Goal: Information Seeking & Learning: Check status

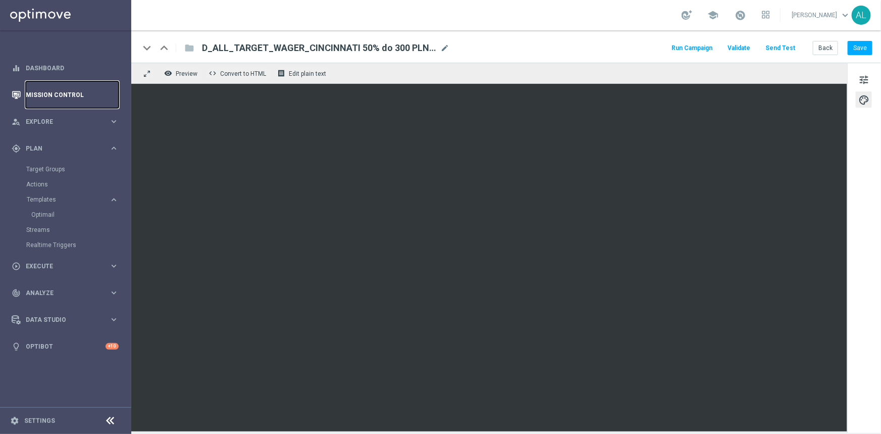
click at [51, 94] on link "Mission Control" at bounding box center [72, 94] width 93 height 27
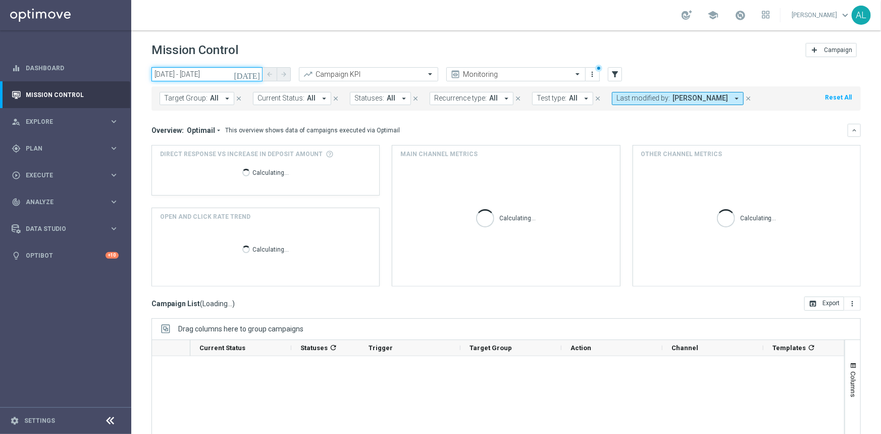
click at [200, 77] on input "[DATE] - [DATE]" at bounding box center [207, 74] width 111 height 14
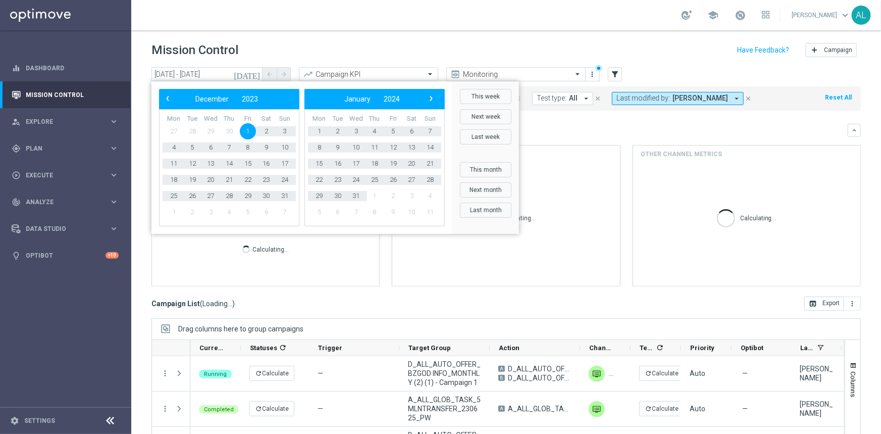
click at [493, 100] on button "This week" at bounding box center [486, 96] width 52 height 15
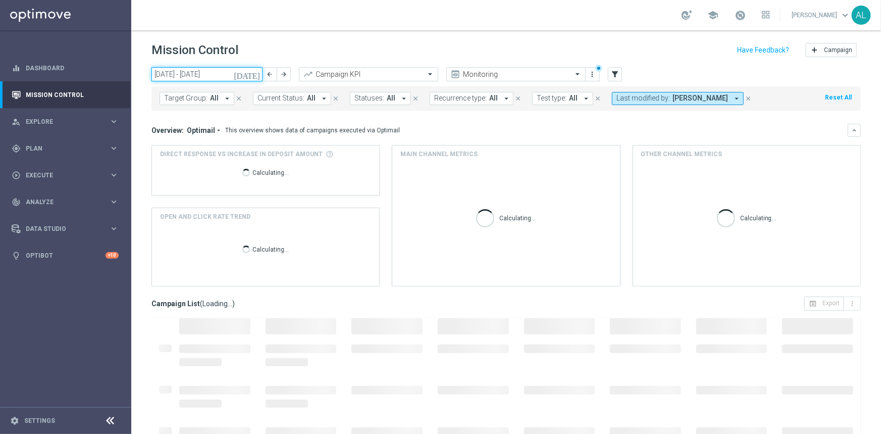
click at [190, 72] on input "[DATE] - [DATE]" at bounding box center [207, 74] width 111 height 14
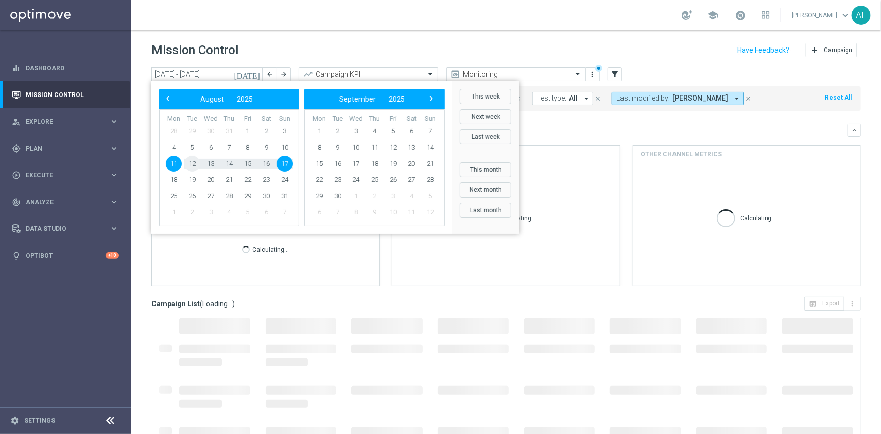
click at [194, 162] on span "12" at bounding box center [192, 164] width 16 height 16
type input "[DATE] - [DATE]"
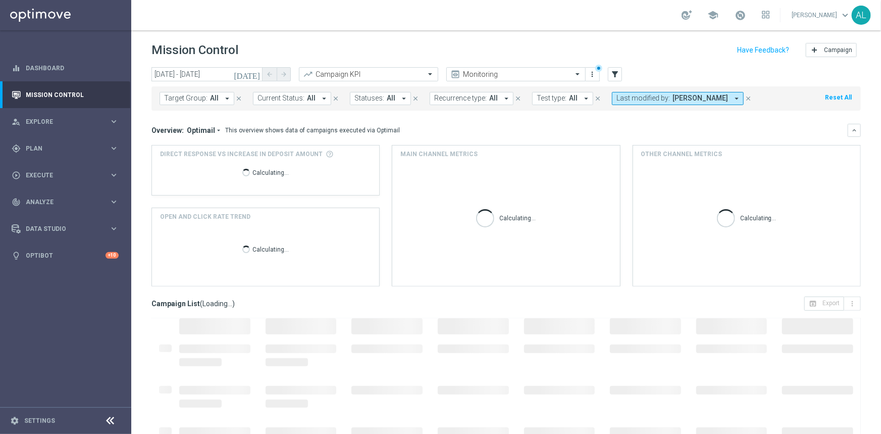
click at [204, 101] on span "Target Group:" at bounding box center [185, 98] width 43 height 9
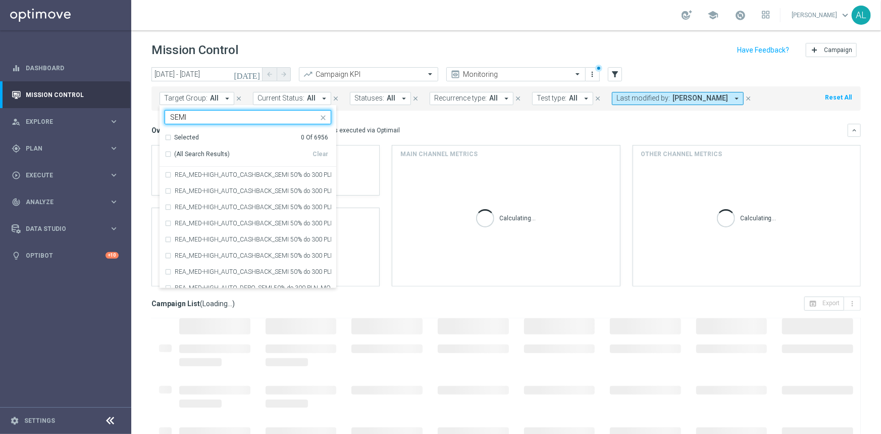
click at [167, 156] on div "(All Search Results)" at bounding box center [239, 154] width 148 height 9
type input "SEMI"
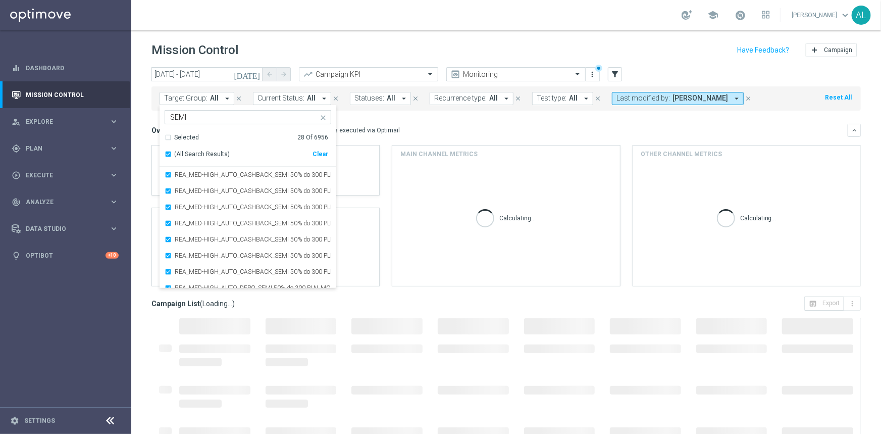
click at [435, 121] on mini-dashboard "Overview: Optimail arrow_drop_down This overview shows data of campaigns execut…" at bounding box center [507, 204] width 710 height 186
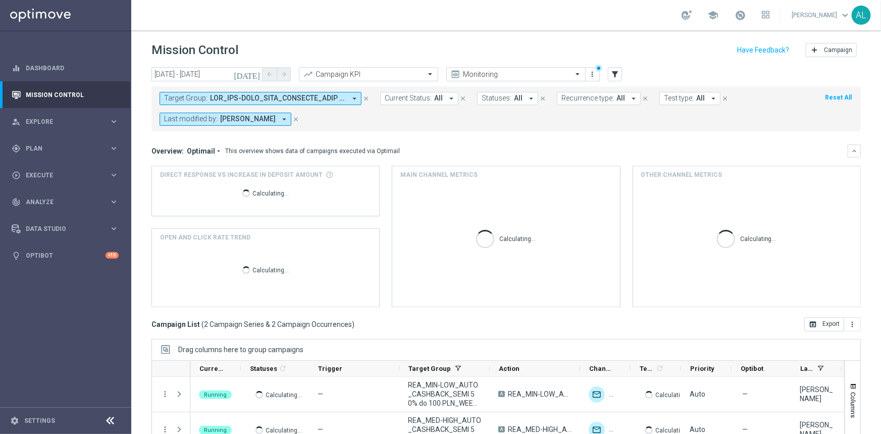
scroll to position [91, 0]
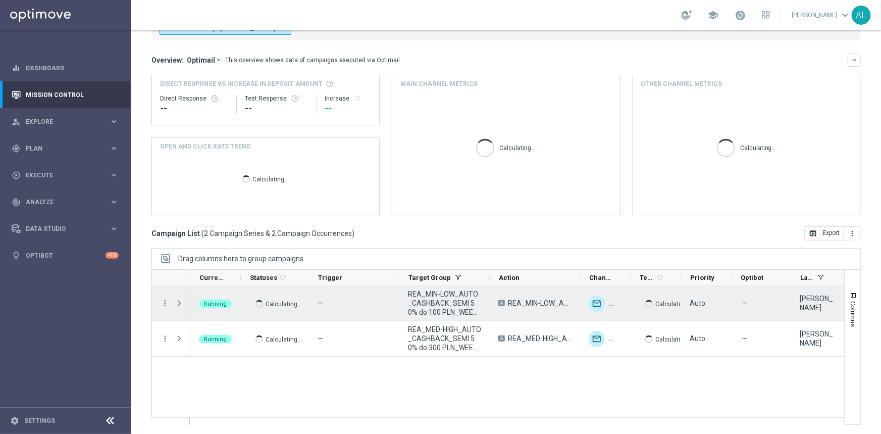
click at [456, 302] on span "REA_MIN-LOW_AUTO_CASHBACK_SEMI 50% do 100 PLN_WEEKLY" at bounding box center [444, 302] width 73 height 27
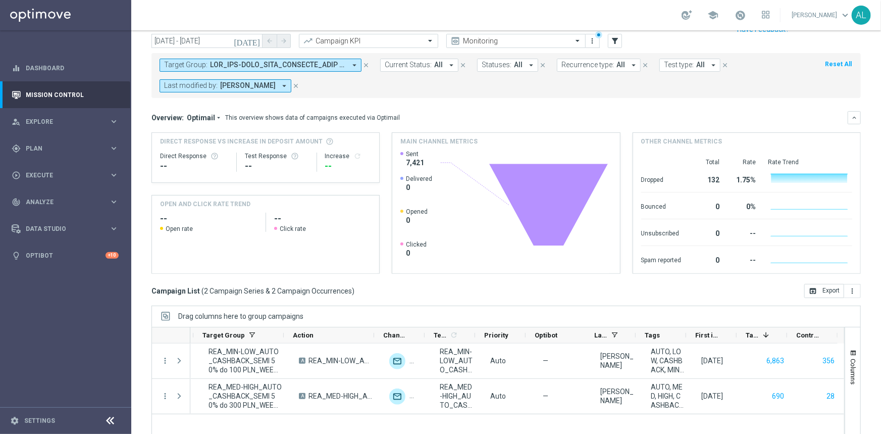
scroll to position [0, 0]
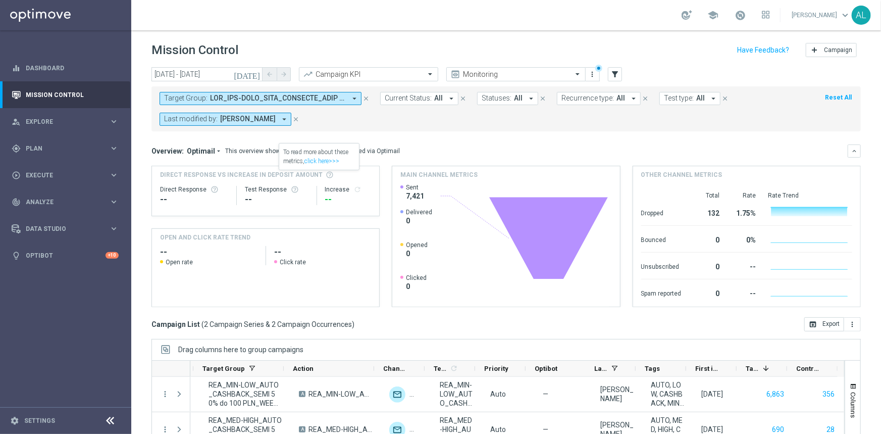
click at [226, 96] on span at bounding box center [278, 98] width 136 height 9
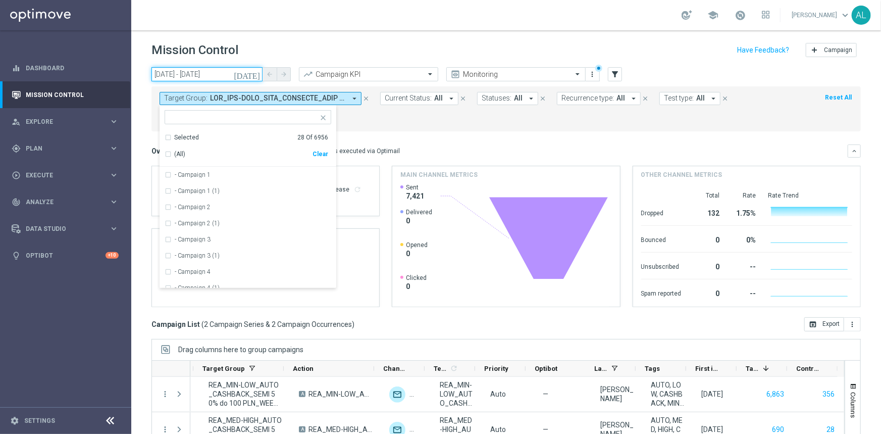
click at [180, 74] on input "[DATE] - [DATE]" at bounding box center [207, 74] width 111 height 14
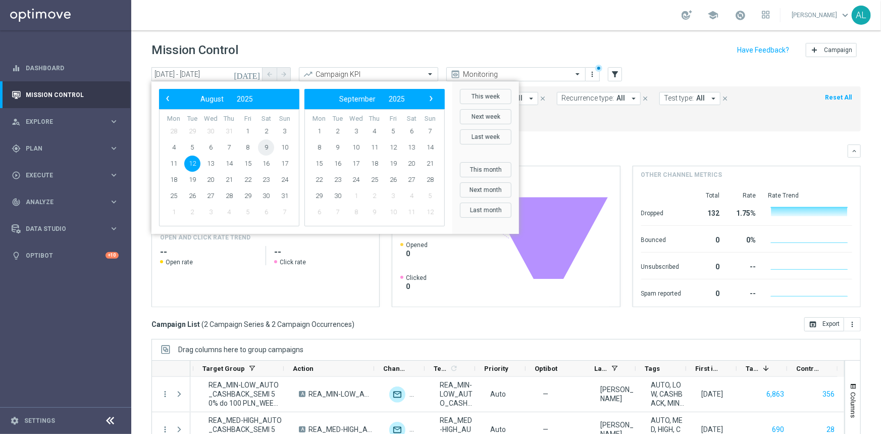
click at [266, 147] on span "9" at bounding box center [266, 147] width 16 height 16
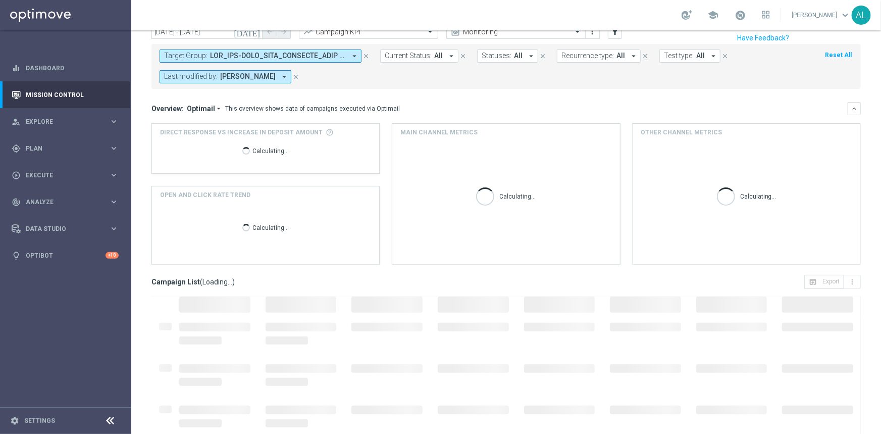
scroll to position [91, 0]
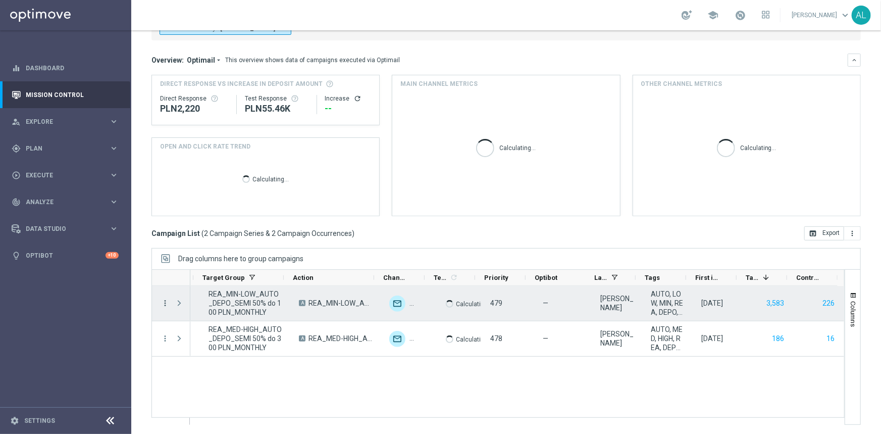
click at [166, 302] on icon "more_vert" at bounding box center [165, 302] width 9 height 9
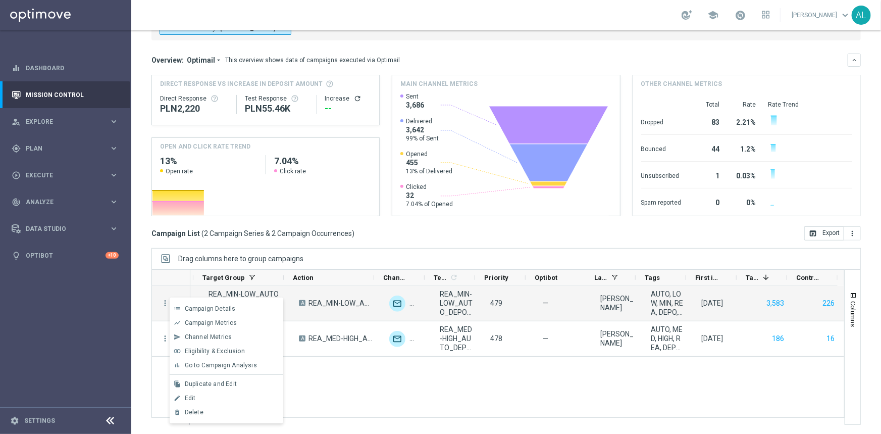
click at [215, 322] on span "Campaign Metrics" at bounding box center [211, 322] width 53 height 7
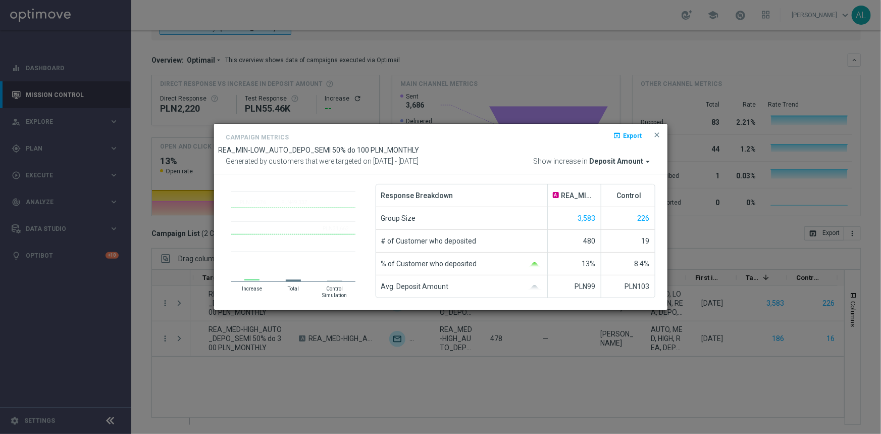
click at [628, 164] on span "Deposit Amount" at bounding box center [617, 161] width 54 height 9
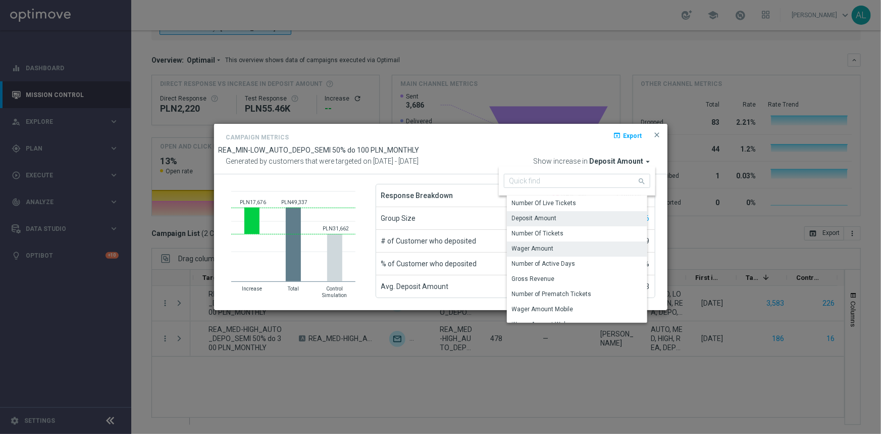
click at [541, 249] on div "Wager Amount" at bounding box center [533, 248] width 42 height 9
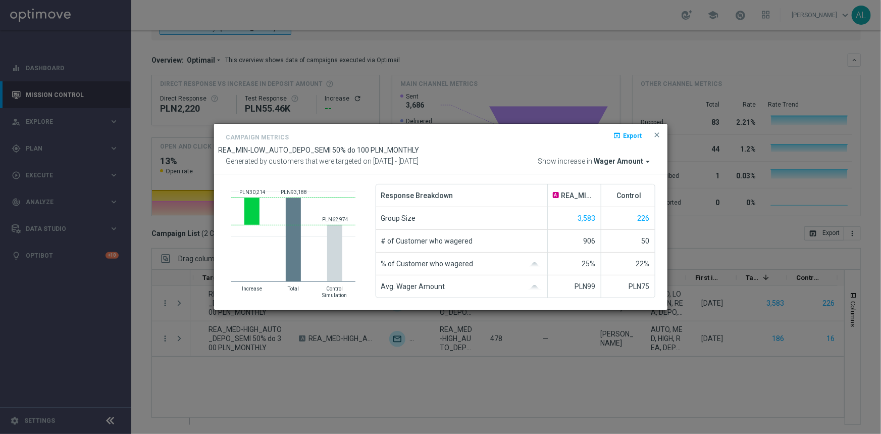
click at [604, 159] on span "Wager Amount" at bounding box center [618, 161] width 49 height 9
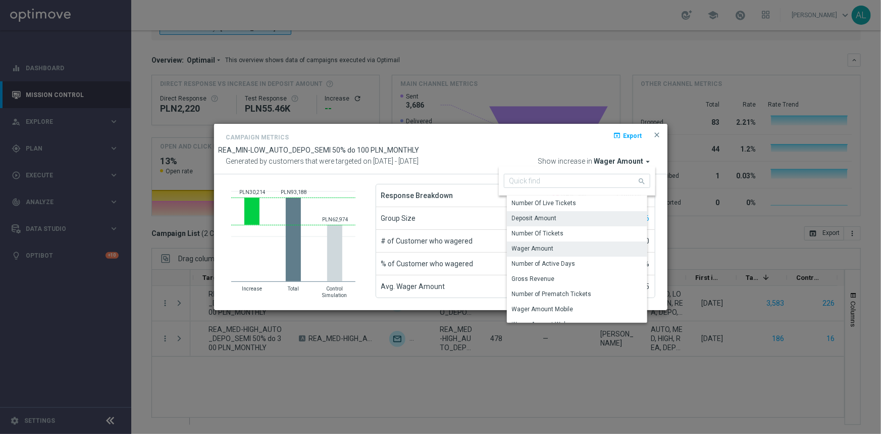
click at [563, 221] on div "Deposit Amount" at bounding box center [581, 218] width 148 height 14
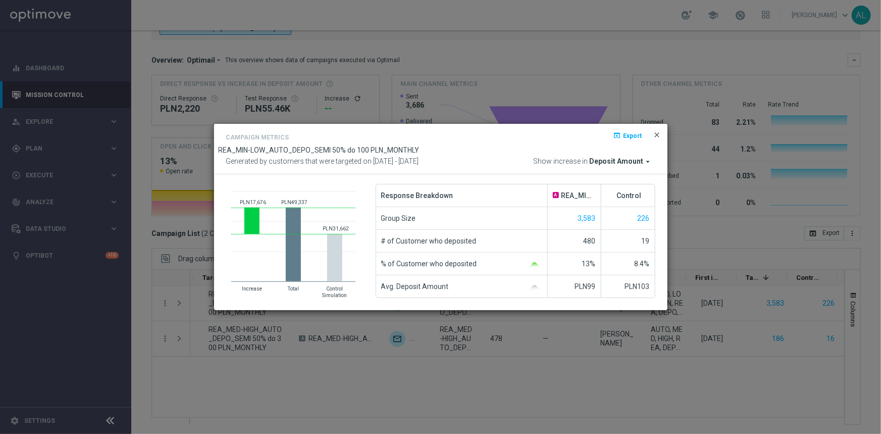
click at [657, 136] on span "close" at bounding box center [657, 135] width 8 height 8
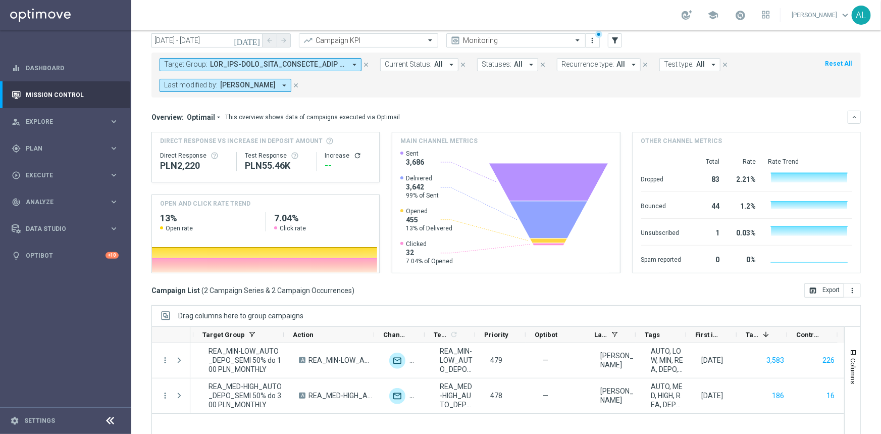
scroll to position [0, 0]
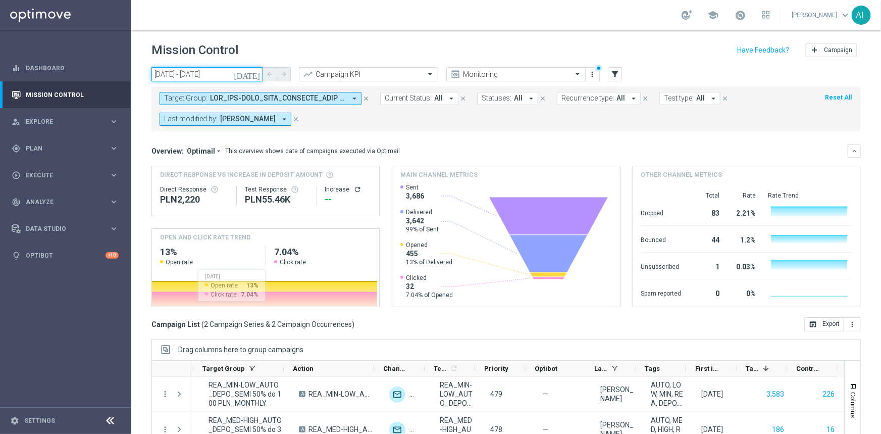
click at [203, 68] on input "[DATE] - [DATE]" at bounding box center [207, 74] width 111 height 14
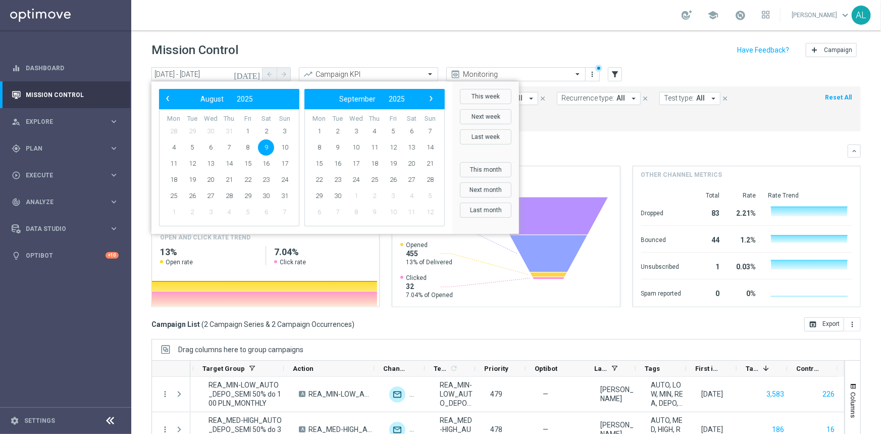
click at [268, 143] on span "9" at bounding box center [266, 147] width 16 height 16
click at [170, 161] on span "11" at bounding box center [174, 164] width 16 height 16
type input "[DATE] - [DATE]"
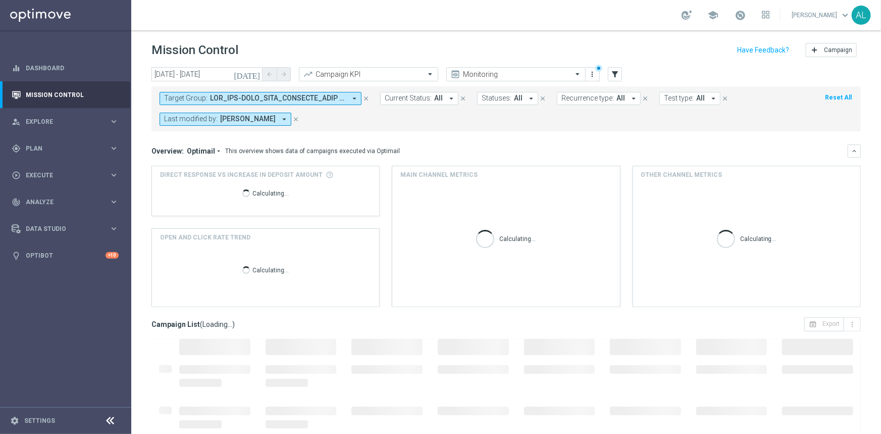
scroll to position [91, 0]
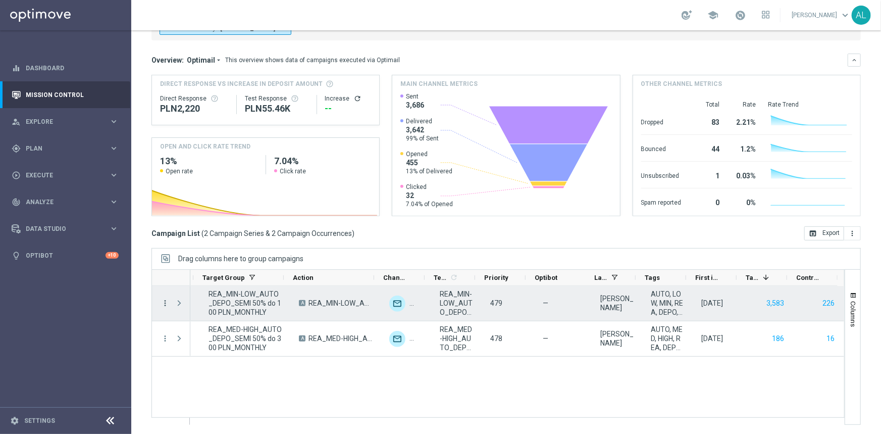
click at [167, 301] on icon "more_vert" at bounding box center [165, 302] width 9 height 9
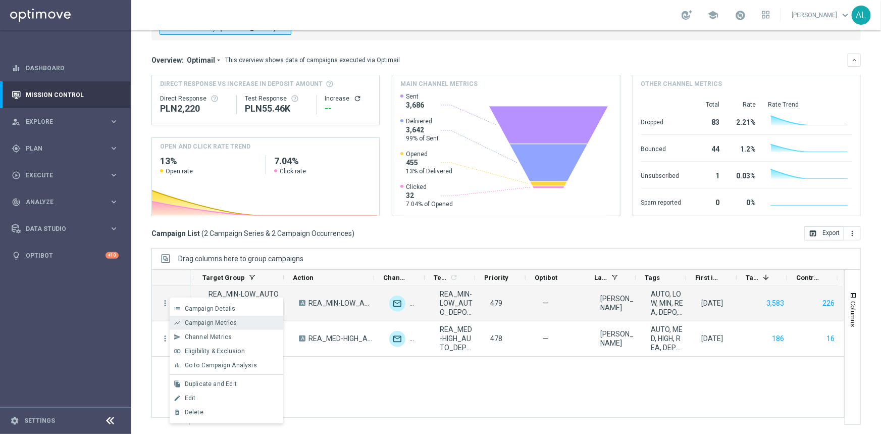
click at [216, 318] on div "show_chart Campaign Metrics" at bounding box center [227, 323] width 114 height 14
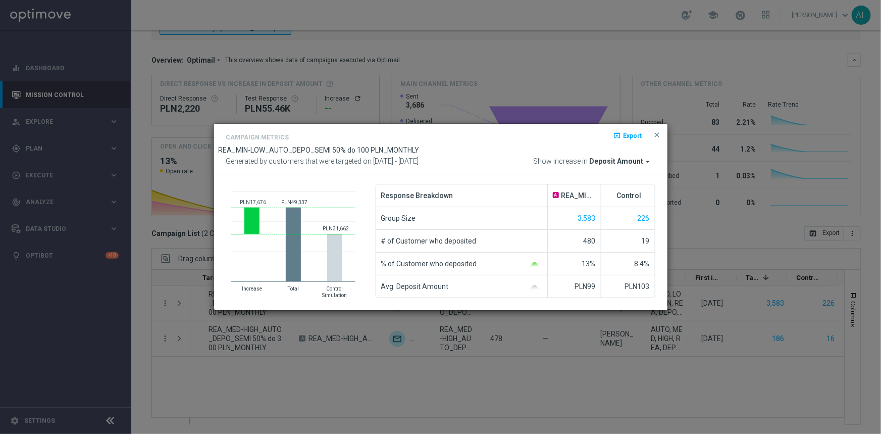
click at [606, 162] on span "Deposit Amount" at bounding box center [617, 161] width 54 height 9
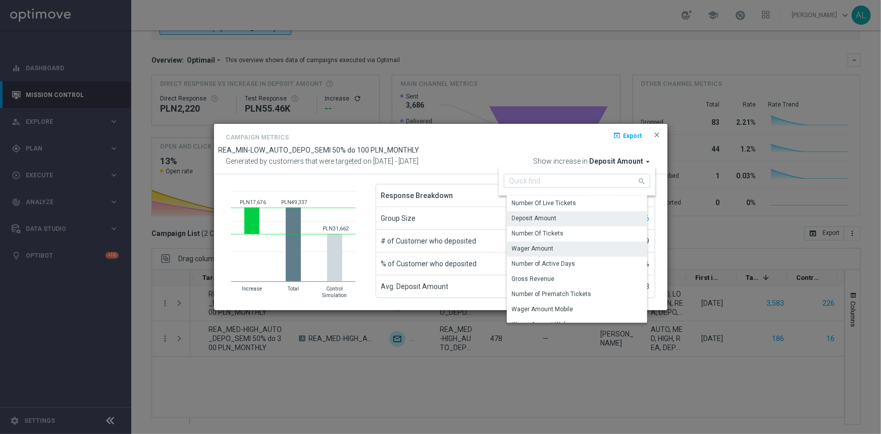
click at [544, 247] on div "Wager Amount" at bounding box center [533, 248] width 42 height 9
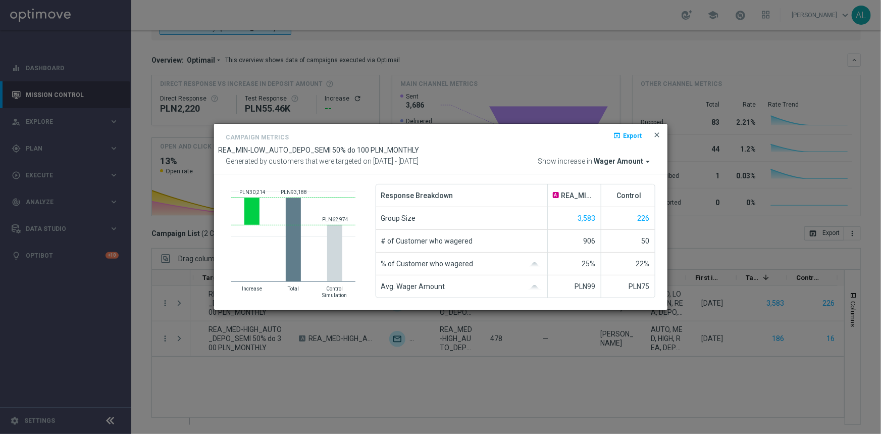
click at [661, 133] on span "close" at bounding box center [657, 135] width 8 height 8
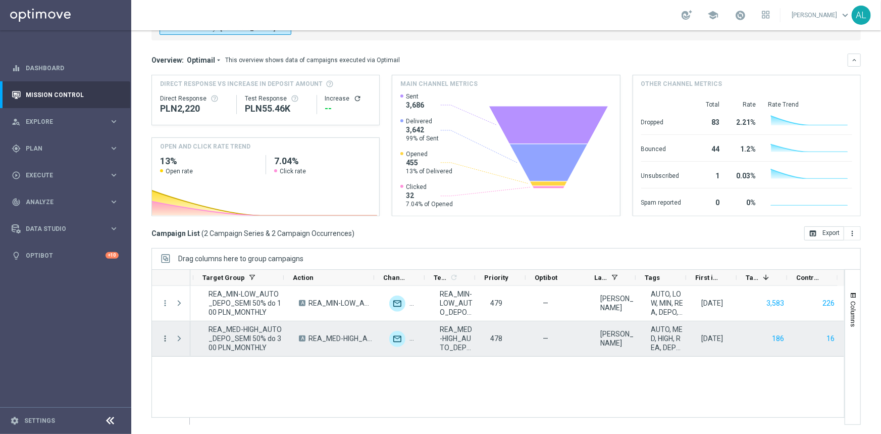
click at [166, 337] on icon "more_vert" at bounding box center [165, 338] width 9 height 9
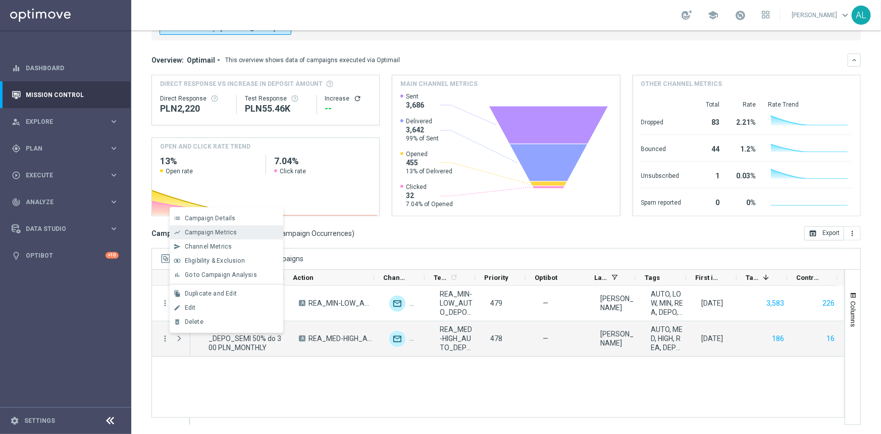
click at [236, 235] on div "Campaign Metrics" at bounding box center [232, 232] width 94 height 7
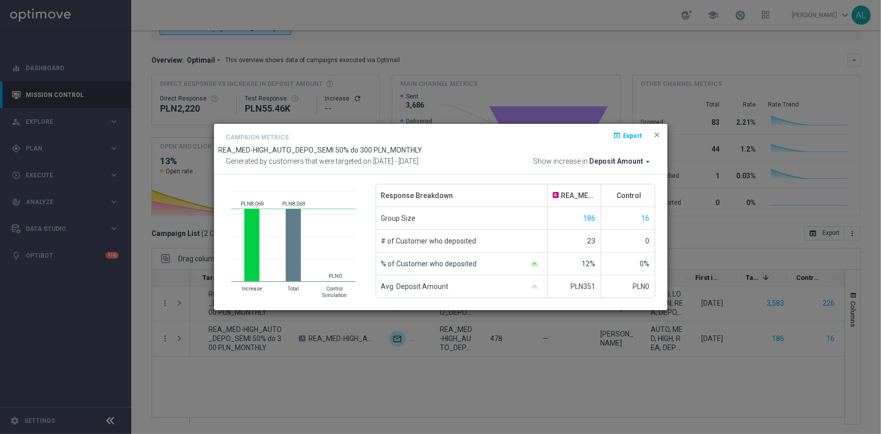
click at [608, 160] on span "Deposit Amount" at bounding box center [617, 161] width 54 height 9
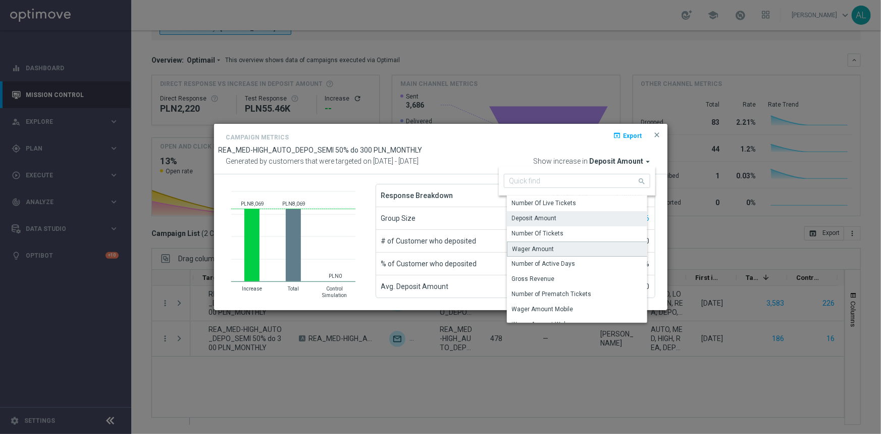
click at [541, 248] on div "Wager Amount" at bounding box center [534, 248] width 42 height 9
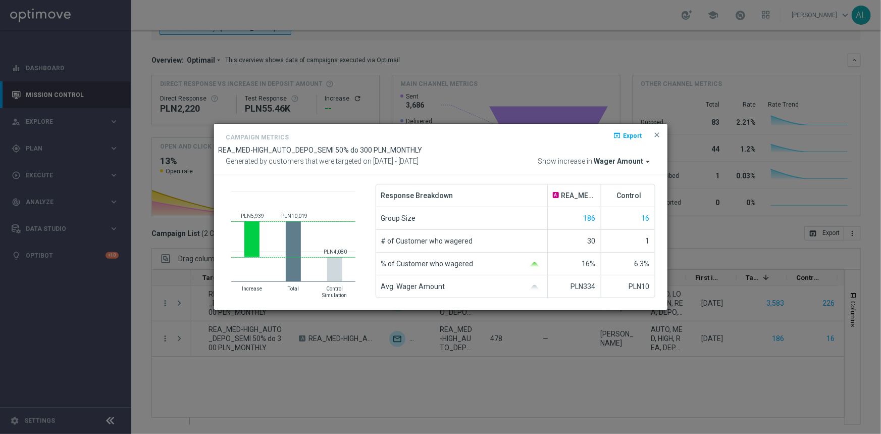
drag, startPoint x: 657, startPoint y: 132, endPoint x: 628, endPoint y: 147, distance: 33.0
click at [657, 132] on span "close" at bounding box center [657, 135] width 8 height 8
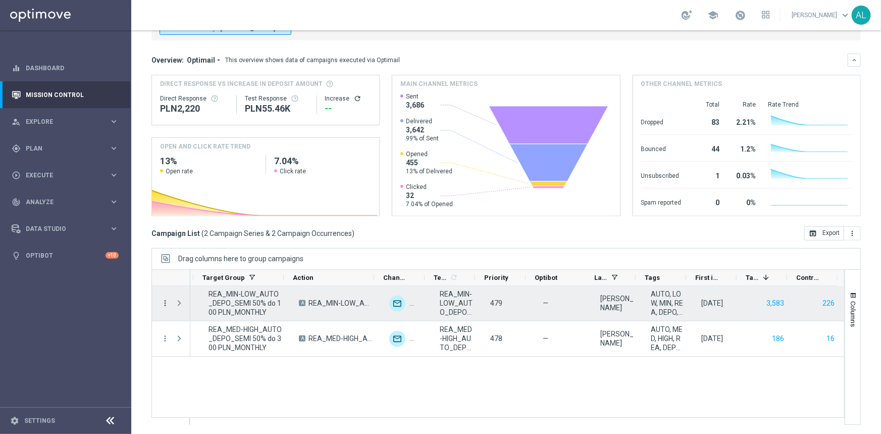
click at [162, 302] on icon "more_vert" at bounding box center [165, 302] width 9 height 9
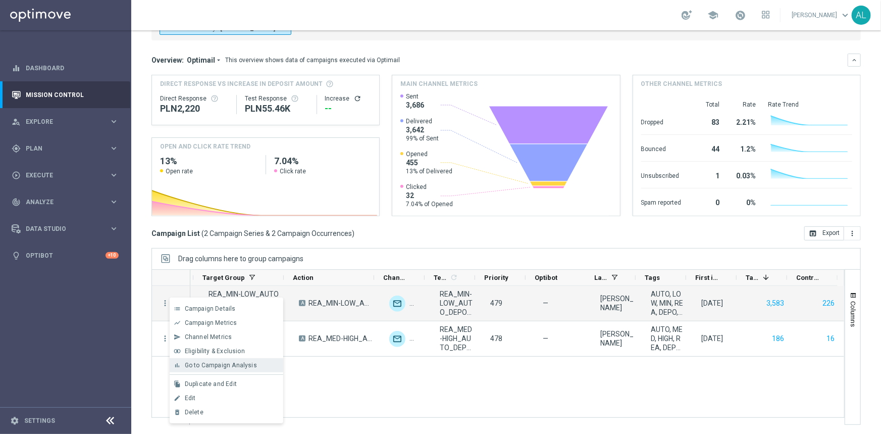
click at [246, 366] on span "Go to Campaign Analysis" at bounding box center [221, 365] width 72 height 7
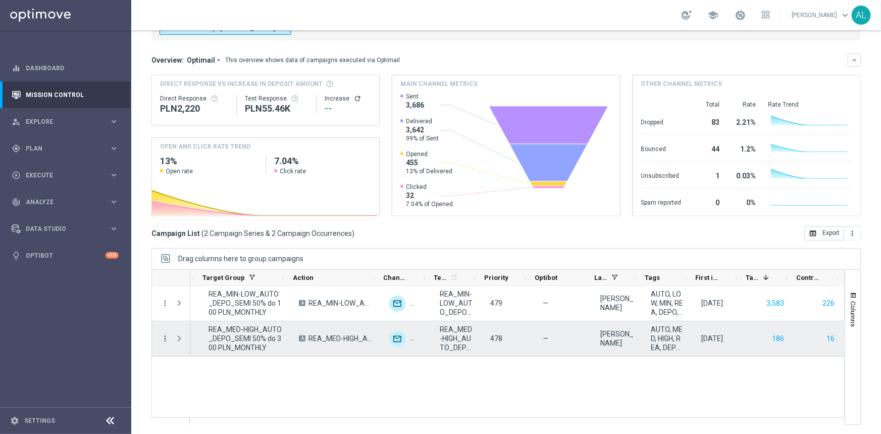
click at [166, 338] on icon "more_vert" at bounding box center [165, 338] width 9 height 9
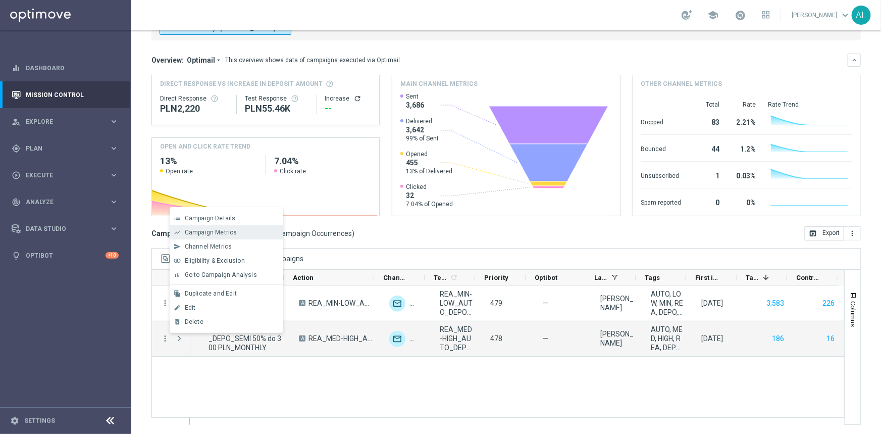
click at [215, 234] on span "Campaign Metrics" at bounding box center [211, 232] width 53 height 7
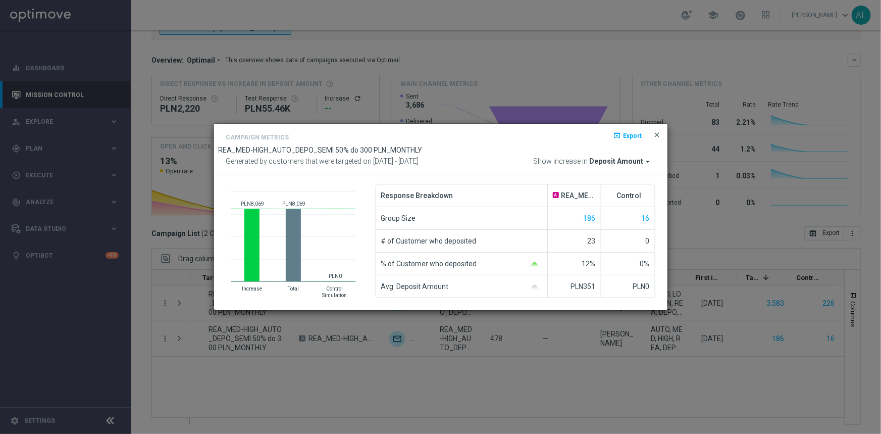
click at [659, 133] on span "close" at bounding box center [657, 135] width 8 height 8
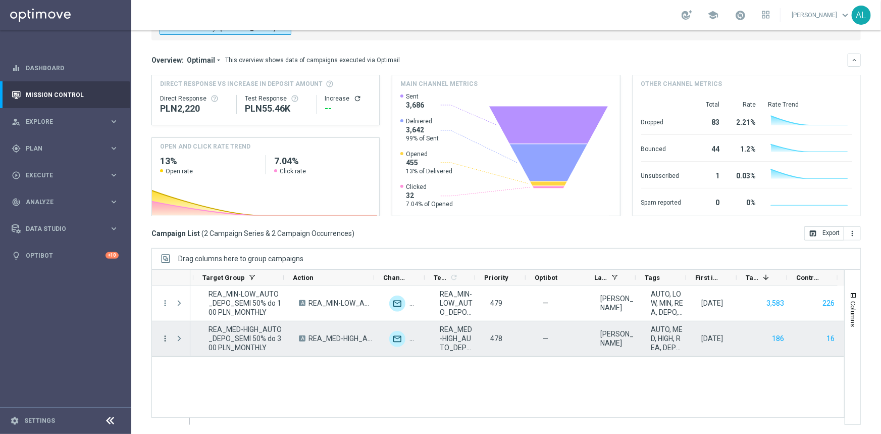
click at [161, 337] on icon "more_vert" at bounding box center [165, 338] width 9 height 9
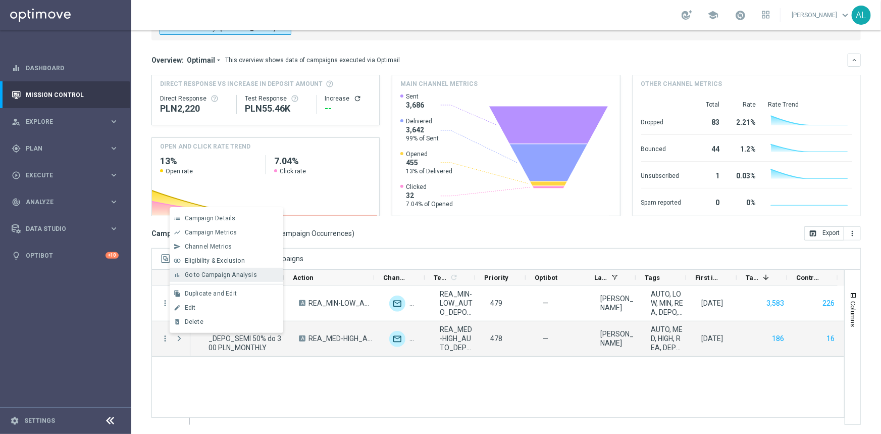
click at [217, 277] on span "Go to Campaign Analysis" at bounding box center [221, 274] width 72 height 7
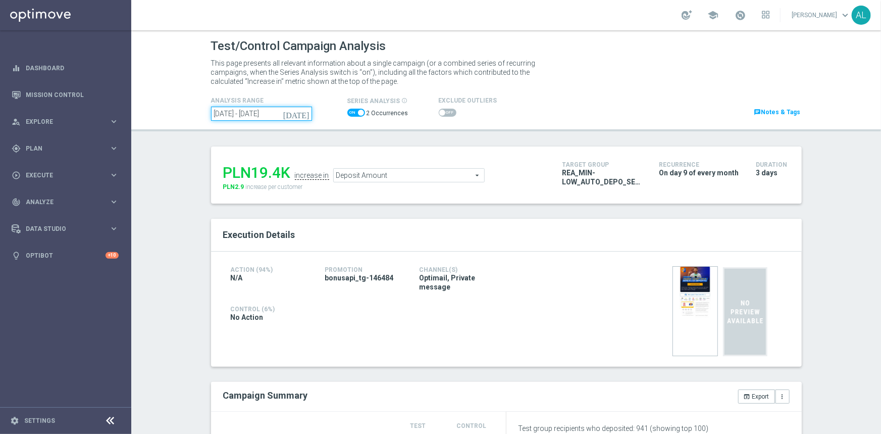
click at [259, 115] on input "09 Jul 2025 - 09 Aug 2025" at bounding box center [261, 114] width 101 height 14
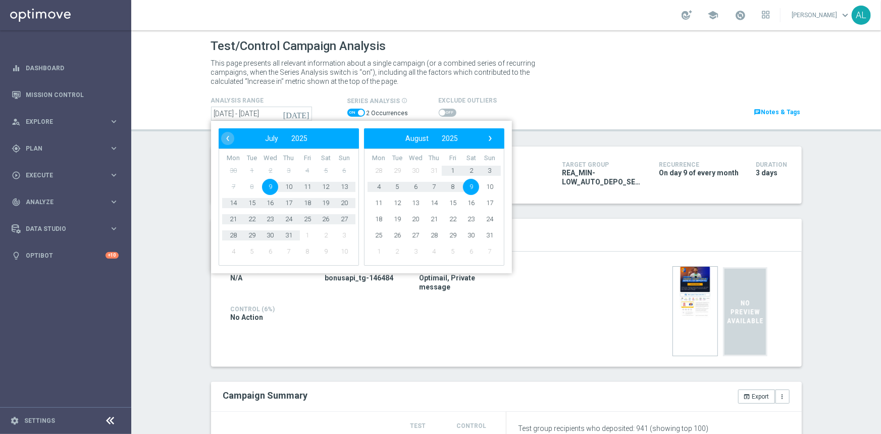
click at [473, 189] on span "9" at bounding box center [471, 187] width 16 height 16
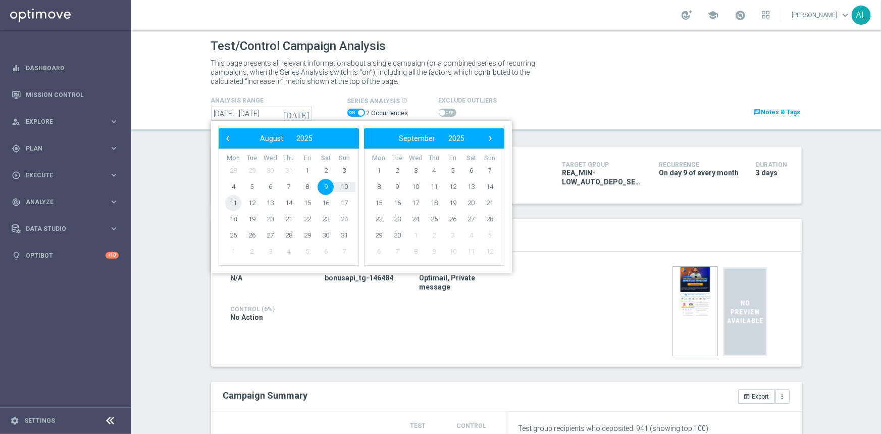
click at [226, 202] on span "11" at bounding box center [233, 203] width 16 height 16
type input "[DATE] - [DATE]"
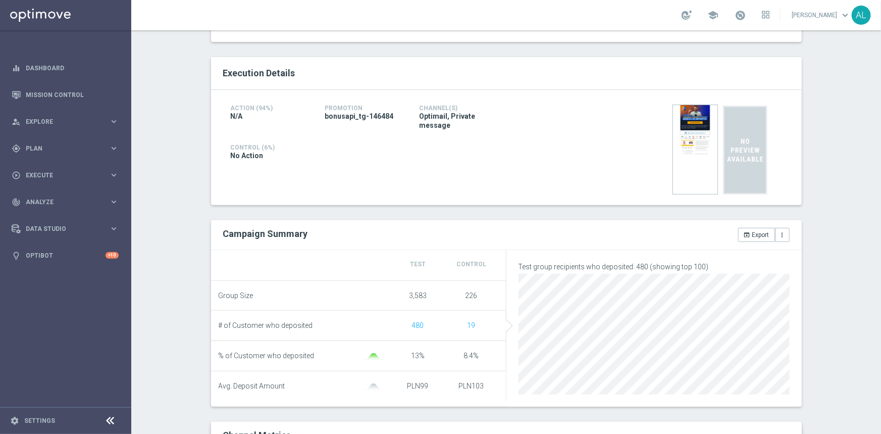
scroll to position [45, 0]
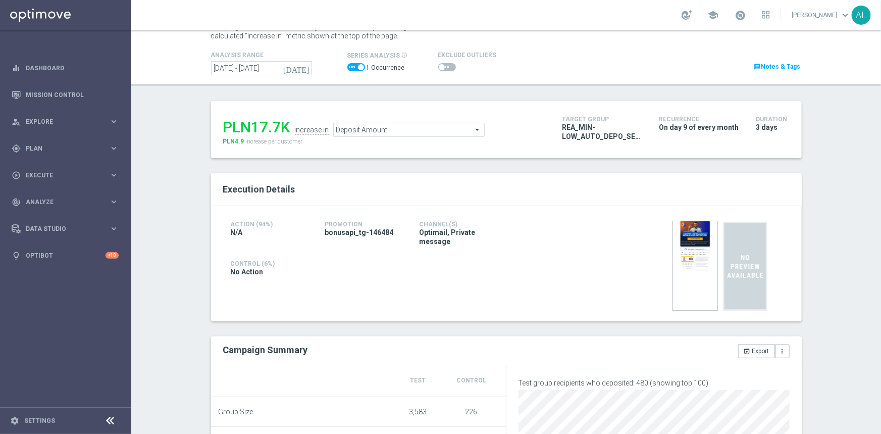
click at [395, 132] on span "Deposit Amount" at bounding box center [409, 129] width 150 height 13
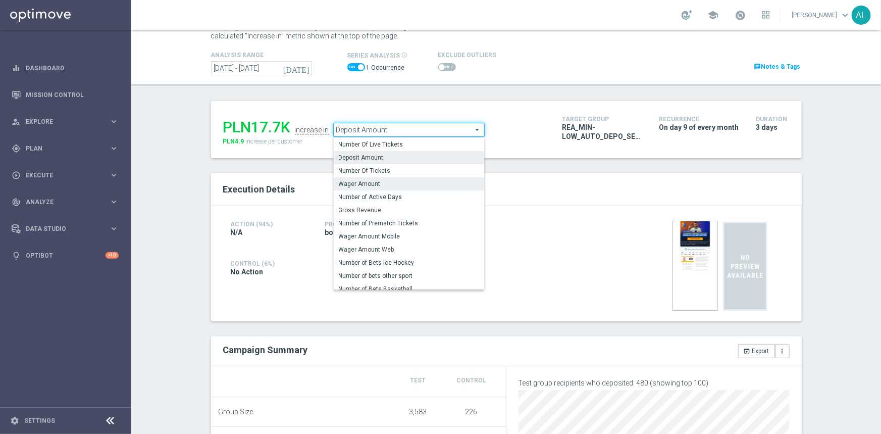
click at [361, 185] on span "Wager Amount" at bounding box center [409, 184] width 140 height 8
type input "Wager Amount"
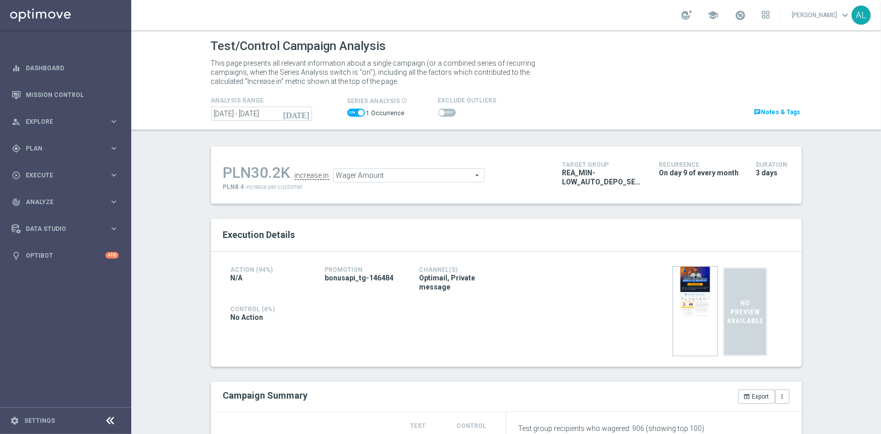
click at [439, 113] on span at bounding box center [442, 113] width 6 height 6
click at [438, 113] on input "checkbox" at bounding box center [447, 113] width 18 height 8
click at [400, 172] on span "Wager Amount" at bounding box center [418, 175] width 150 height 13
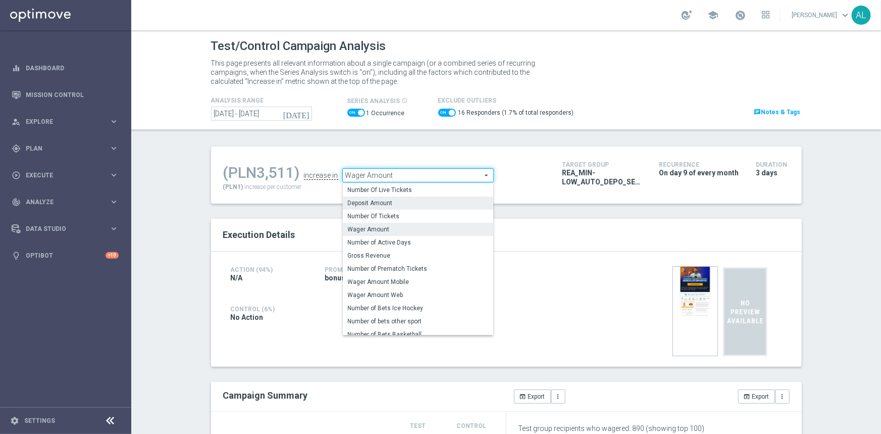
click at [383, 203] on span "Deposit Amount" at bounding box center [418, 203] width 140 height 8
checkbox input "false"
type input "Deposit Amount"
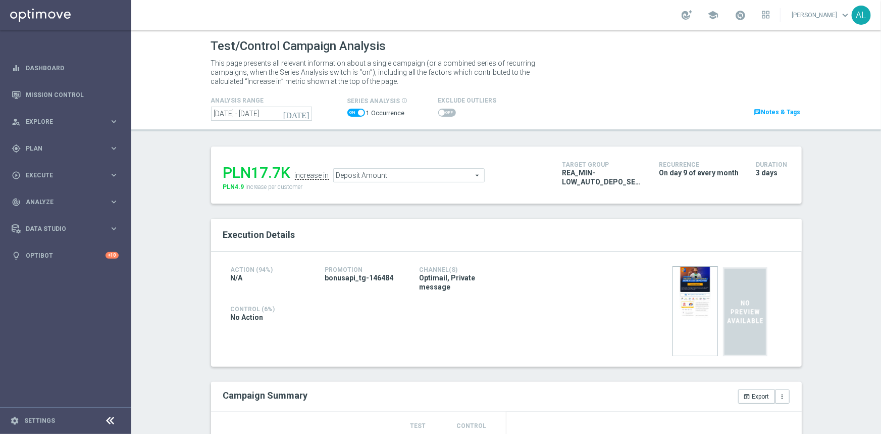
click at [438, 109] on span at bounding box center [447, 113] width 18 height 8
click at [438, 109] on input "checkbox" at bounding box center [447, 113] width 18 height 8
checkbox input "true"
click at [254, 113] on input "[DATE] - [DATE]" at bounding box center [261, 114] width 101 height 14
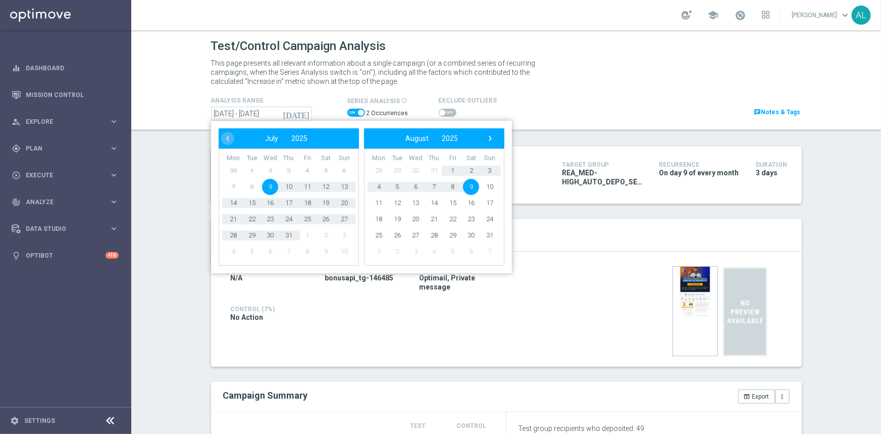
click at [470, 187] on span "9" at bounding box center [471, 187] width 16 height 16
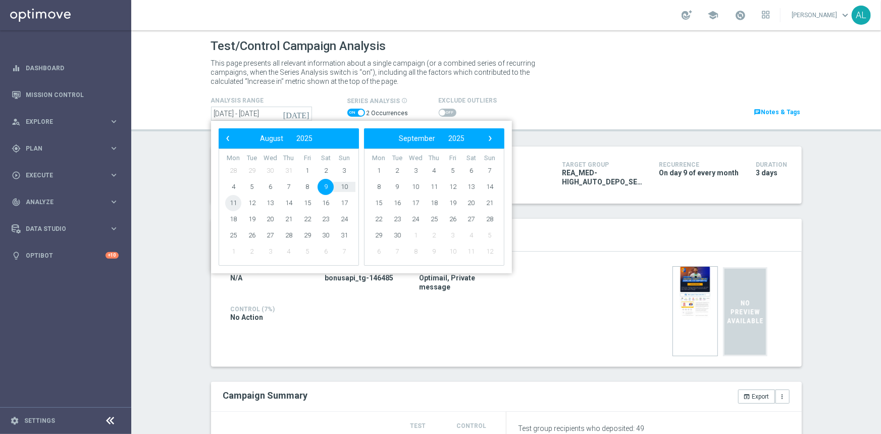
click at [228, 203] on span "11" at bounding box center [233, 203] width 16 height 16
type input "[DATE] - [DATE]"
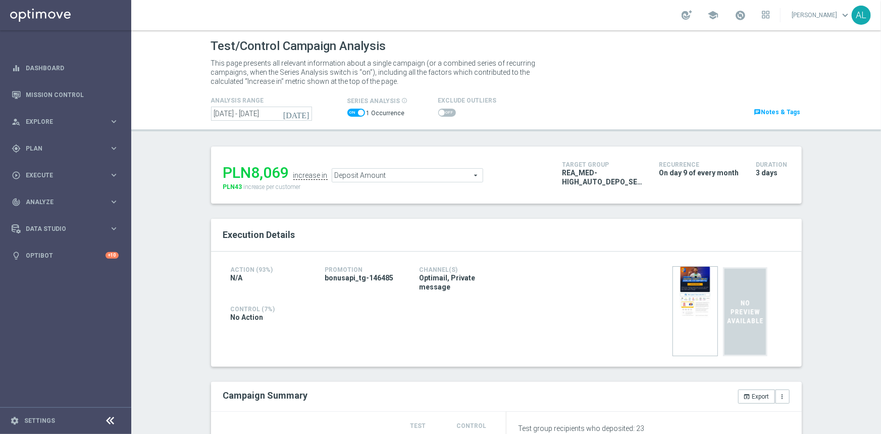
click at [439, 115] on span at bounding box center [447, 113] width 18 height 8
click at [439, 115] on input "checkbox" at bounding box center [447, 113] width 18 height 8
click at [390, 176] on span "Deposit Amount" at bounding box center [407, 175] width 150 height 13
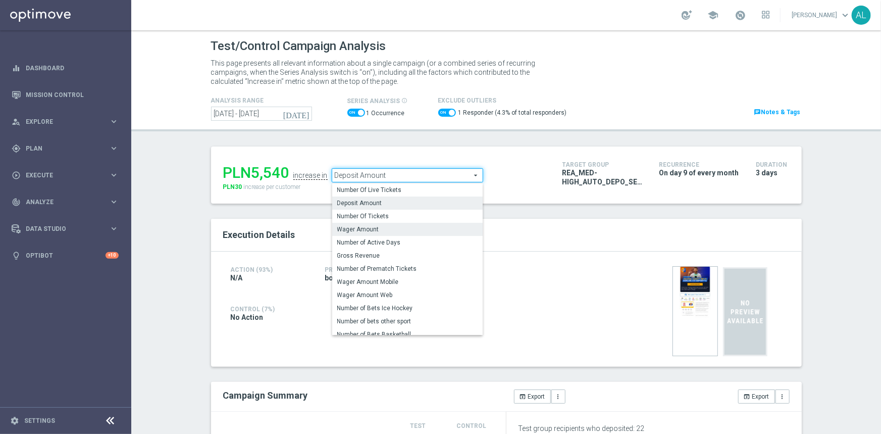
click at [379, 225] on span "Wager Amount" at bounding box center [407, 229] width 140 height 8
checkbox input "false"
type input "Wager Amount"
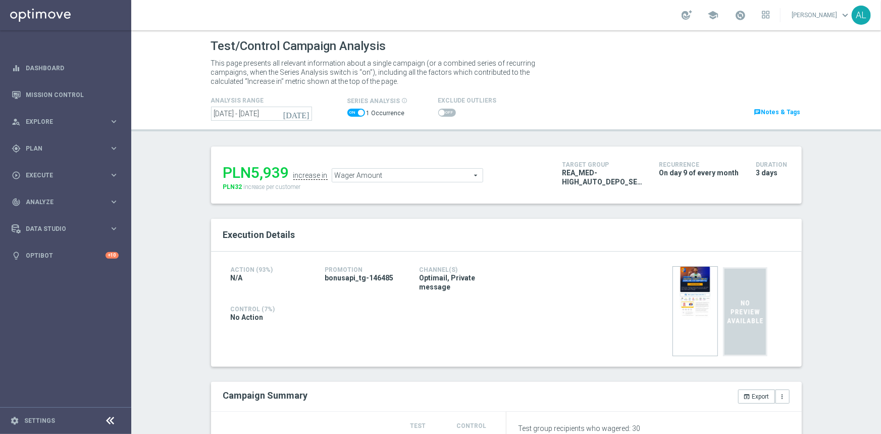
click at [439, 114] on span at bounding box center [442, 113] width 6 height 6
click at [438, 114] on input "checkbox" at bounding box center [447, 113] width 18 height 8
checkbox input "true"
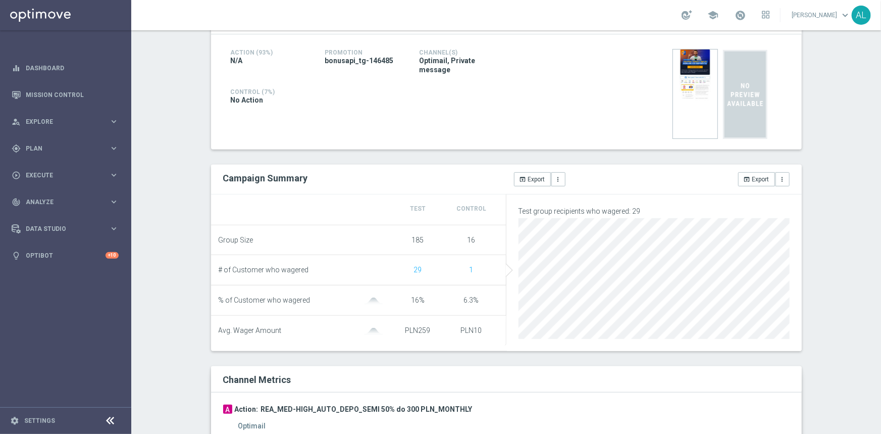
scroll to position [223, 0]
